Goal: Task Accomplishment & Management: Manage account settings

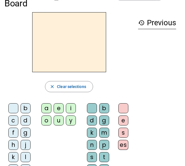
scroll to position [56, 0]
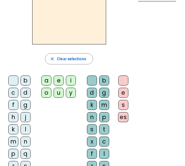
click at [26, 80] on div "b" at bounding box center [26, 81] width 10 height 10
click at [44, 81] on div "a" at bounding box center [46, 81] width 10 height 10
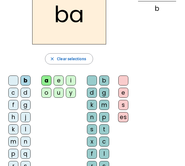
click at [95, 92] on div "d" at bounding box center [92, 93] width 10 height 10
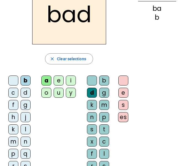
scroll to position [0, 0]
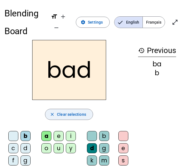
click at [74, 116] on span "Clear selections" at bounding box center [71, 114] width 29 height 7
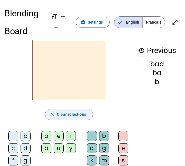
scroll to position [28, 0]
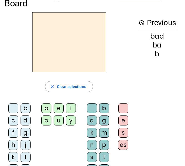
click at [24, 157] on div "l" at bounding box center [26, 157] width 10 height 10
click at [73, 108] on div "i" at bounding box center [71, 108] width 10 height 10
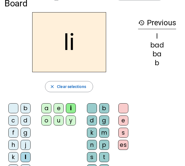
click at [105, 144] on div "p" at bounding box center [104, 145] width 10 height 10
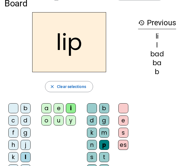
click at [123, 134] on div "s" at bounding box center [123, 133] width 10 height 10
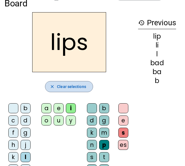
click at [69, 85] on span "Clear selections" at bounding box center [71, 86] width 29 height 7
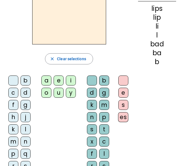
scroll to position [0, 0]
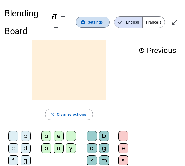
click at [90, 24] on span "Settings" at bounding box center [95, 22] width 15 height 7
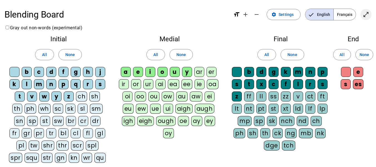
click at [185, 17] on mat-icon "open_in_full" at bounding box center [365, 14] width 7 height 7
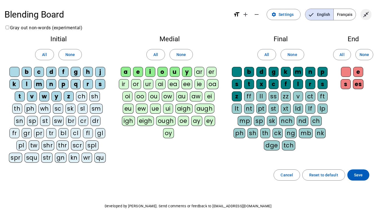
click at [185, 15] on mat-icon "close_fullscreen" at bounding box center [365, 14] width 7 height 7
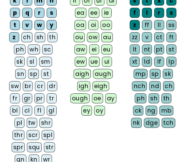
scroll to position [195, 0]
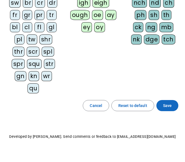
click at [163, 105] on span "Save" at bounding box center [167, 105] width 9 height 7
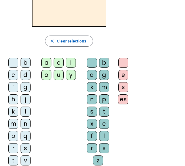
scroll to position [46, 0]
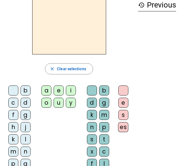
click at [10, 150] on div "m" at bounding box center [13, 152] width 10 height 10
click at [43, 89] on div "a" at bounding box center [46, 91] width 10 height 10
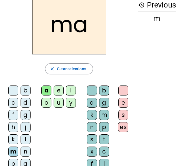
click at [103, 162] on div "l" at bounding box center [104, 164] width 10 height 10
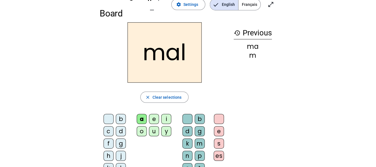
scroll to position [0, 0]
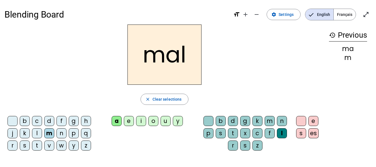
click at [185, 11] on span "Français" at bounding box center [344, 14] width 22 height 11
